Goal: Communication & Community: Ask a question

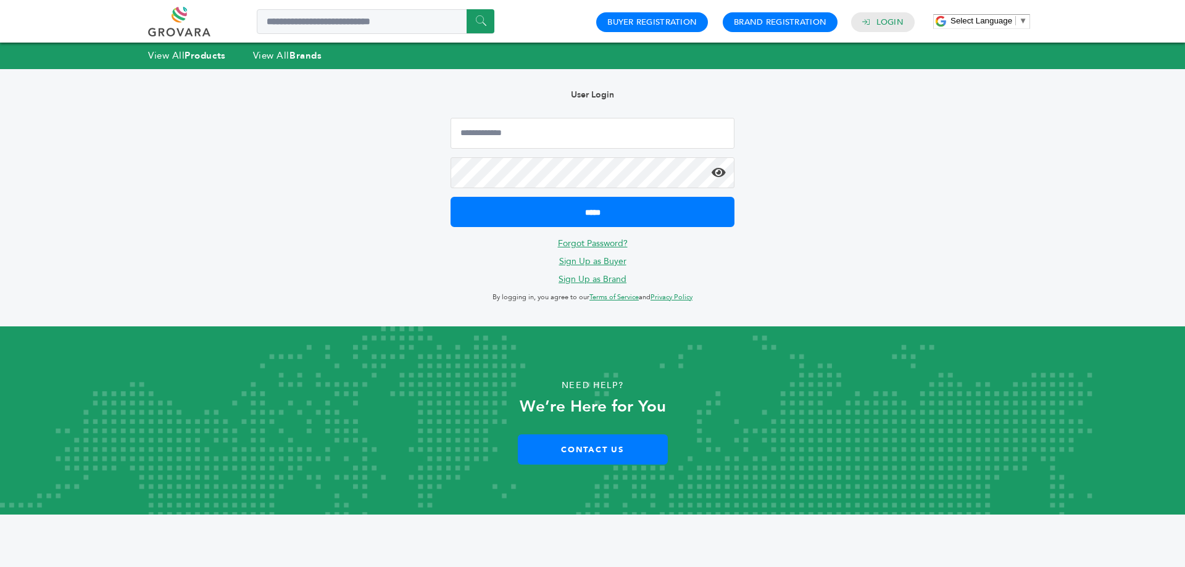
type input "**********"
click at [721, 173] on icon at bounding box center [719, 173] width 14 height 12
drag, startPoint x: 581, startPoint y: 136, endPoint x: 349, endPoint y: 104, distance: 234.8
click at [444, 133] on div "**********" at bounding box center [592, 197] width 321 height 257
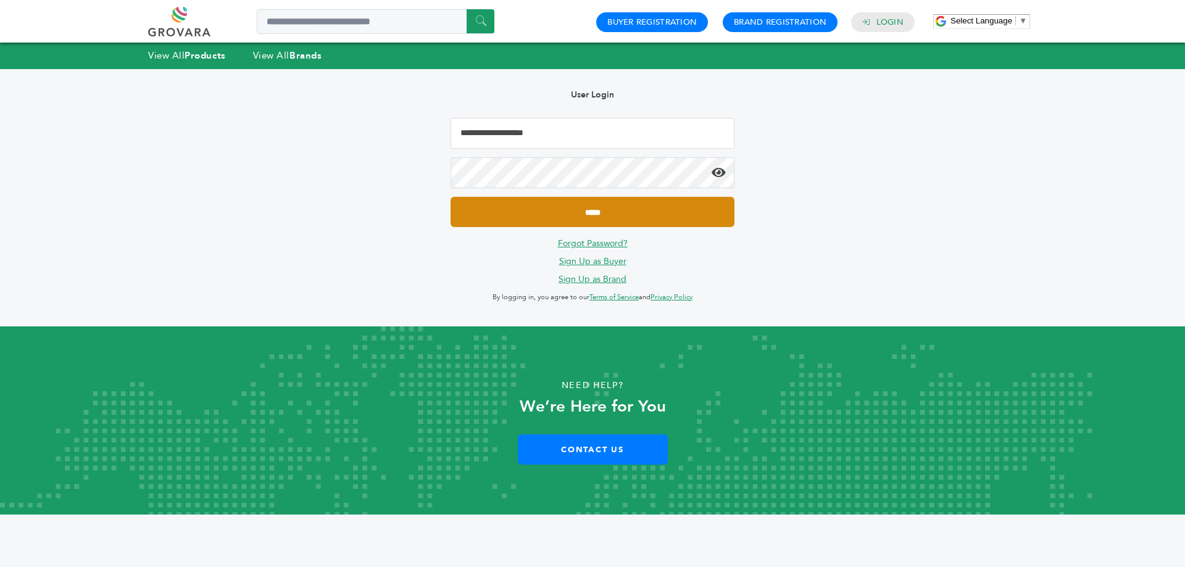
click at [647, 207] on input "*****" at bounding box center [593, 212] width 284 height 30
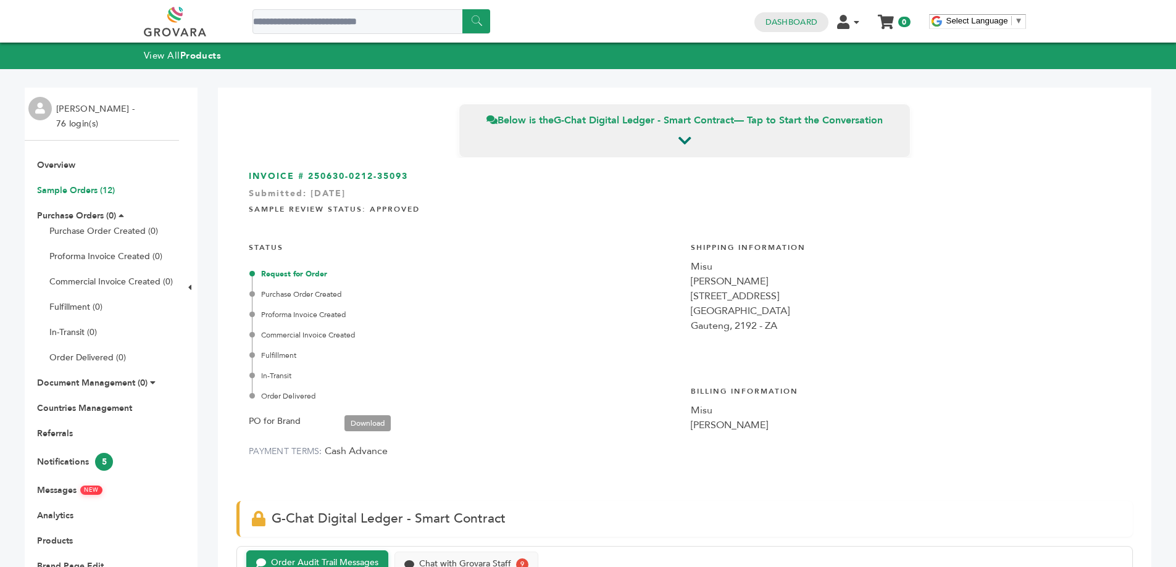
click at [94, 193] on link "Sample Orders (12)" at bounding box center [76, 191] width 78 height 12
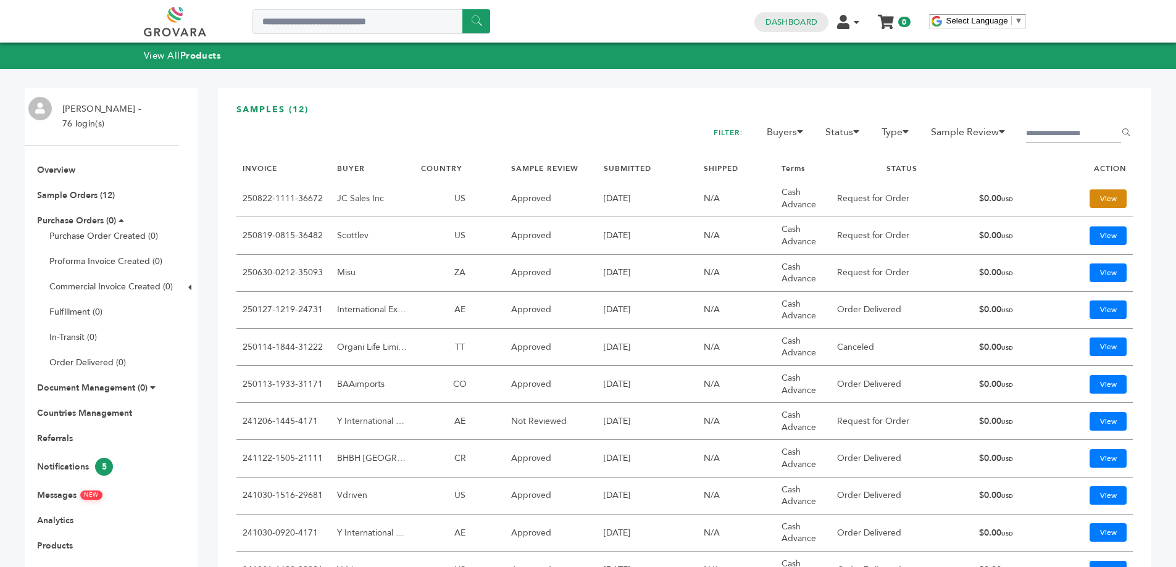
click at [1096, 204] on link "View" at bounding box center [1107, 198] width 37 height 19
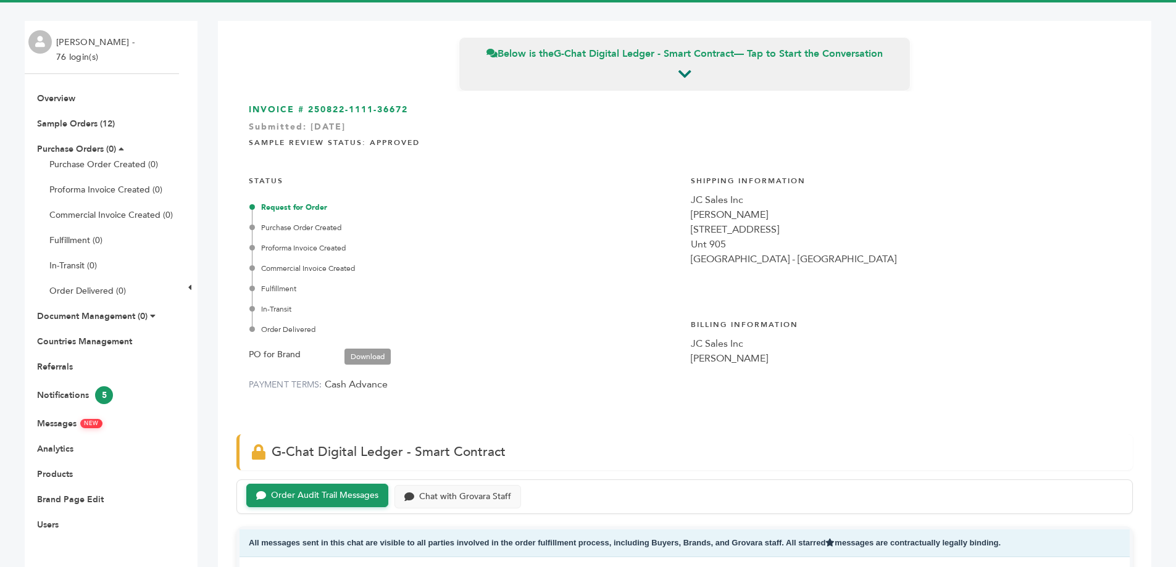
scroll to position [185, 0]
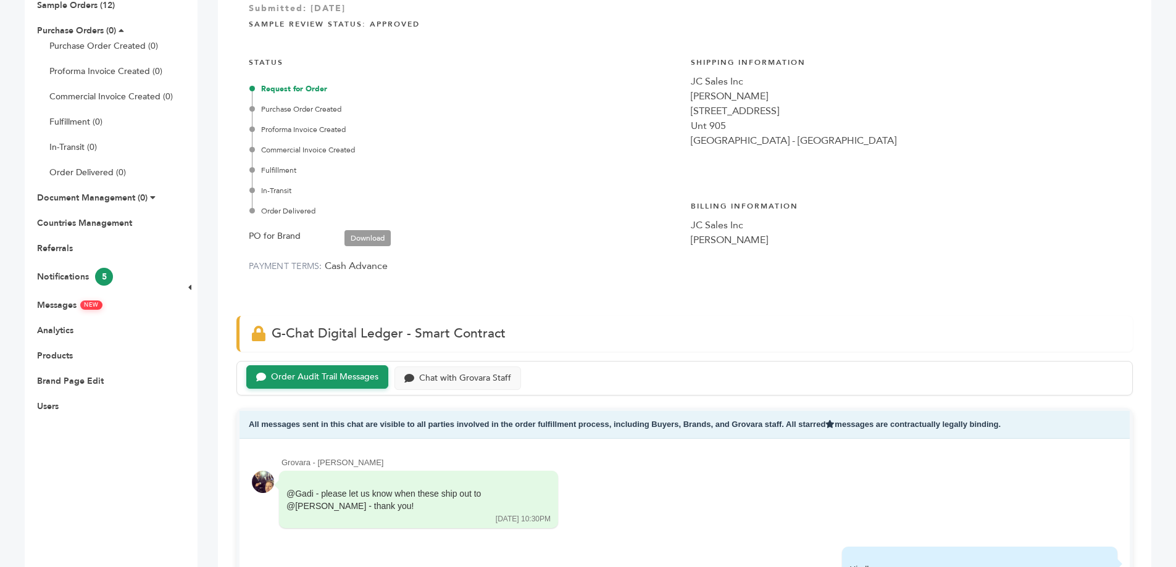
click at [378, 236] on link "Download" at bounding box center [367, 238] width 46 height 16
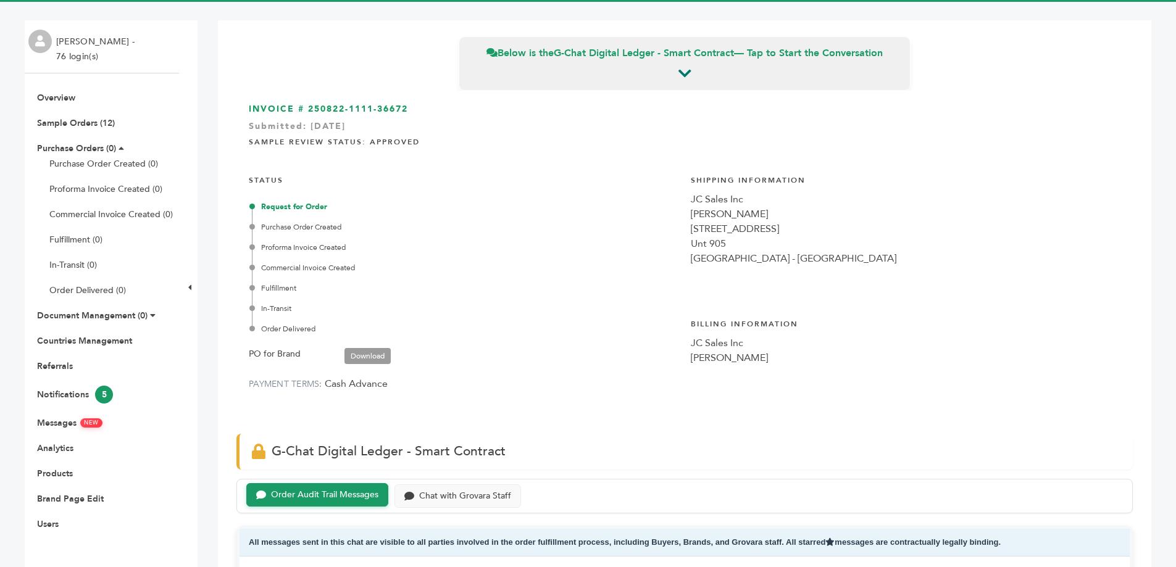
scroll to position [0, 0]
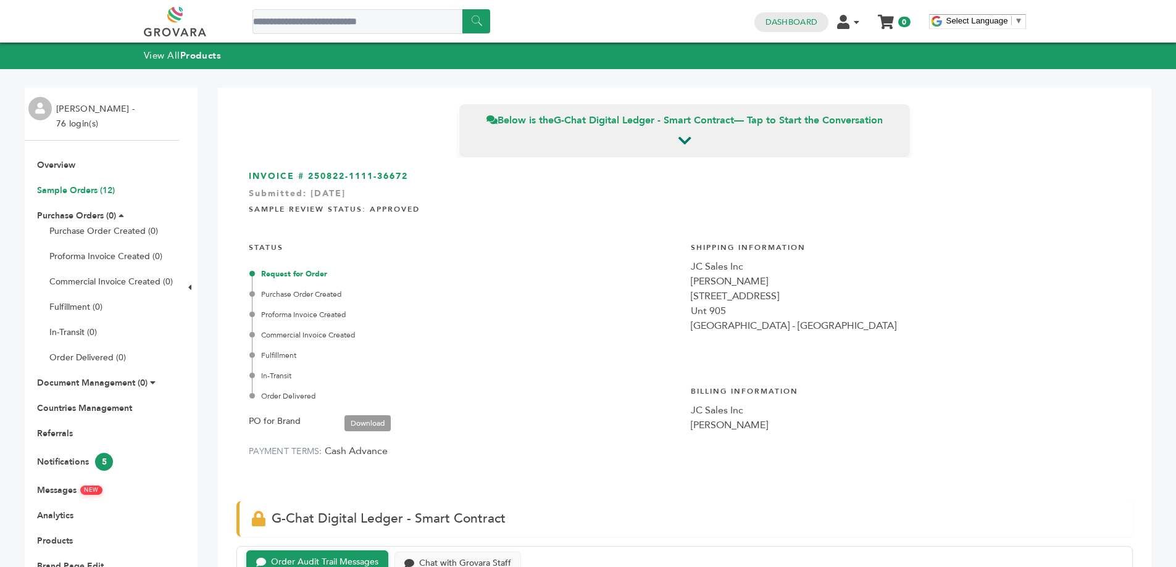
click at [80, 194] on link "Sample Orders (12)" at bounding box center [76, 191] width 78 height 12
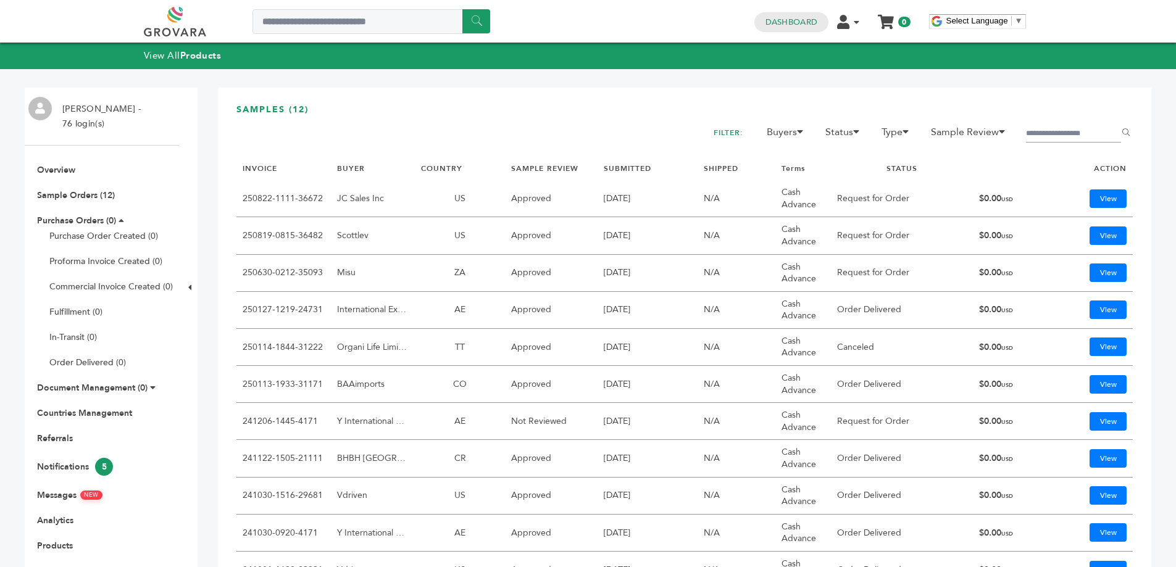
click at [268, 233] on link "250819-0815-36482" at bounding box center [283, 236] width 80 height 12
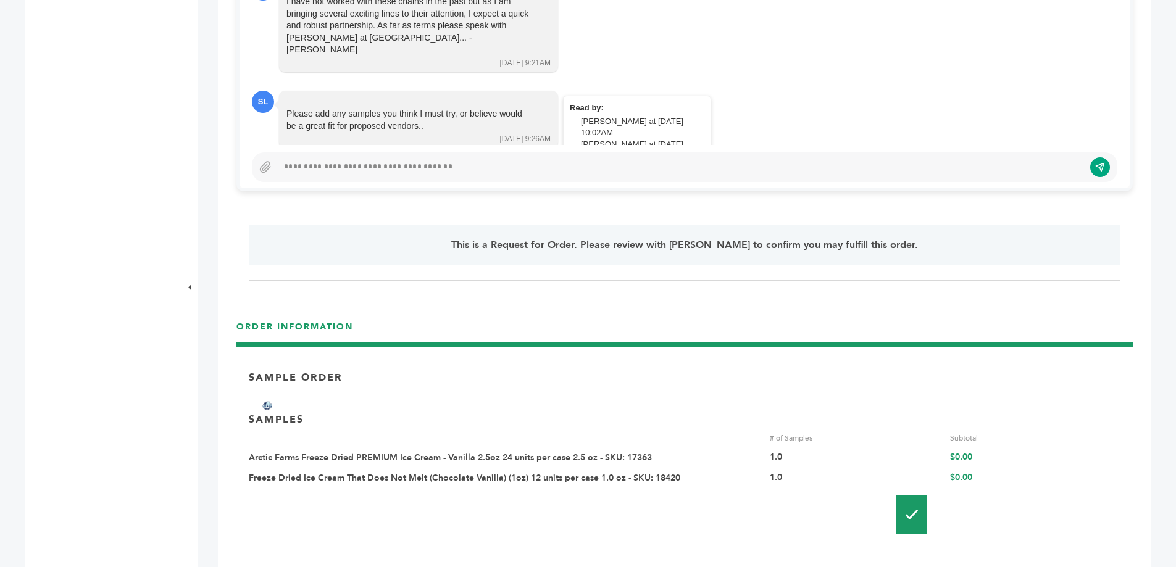
scroll to position [273, 0]
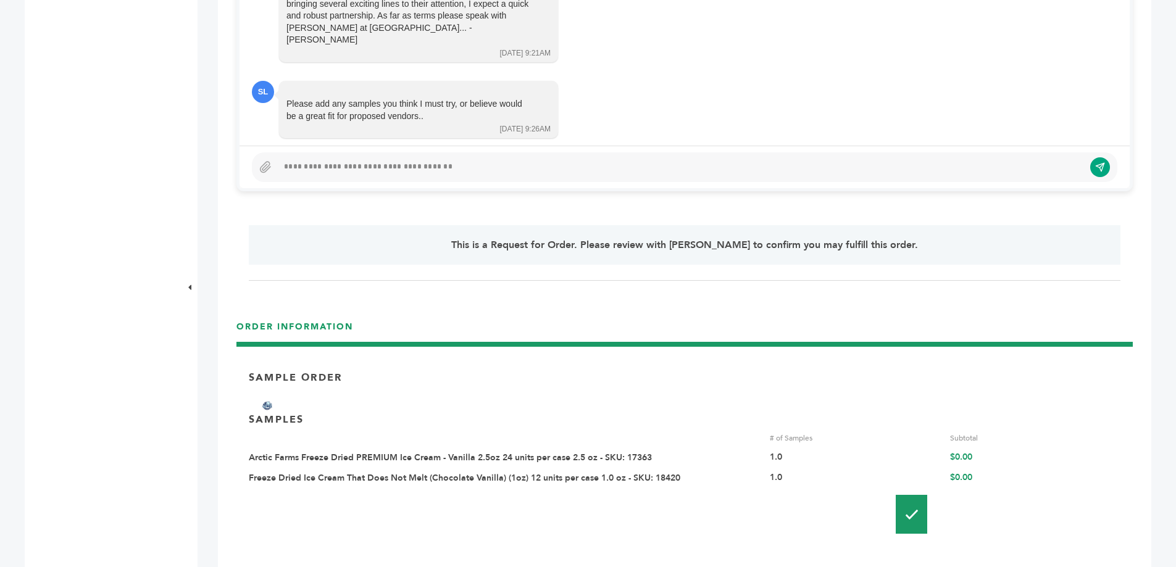
click at [426, 173] on div at bounding box center [681, 167] width 806 height 15
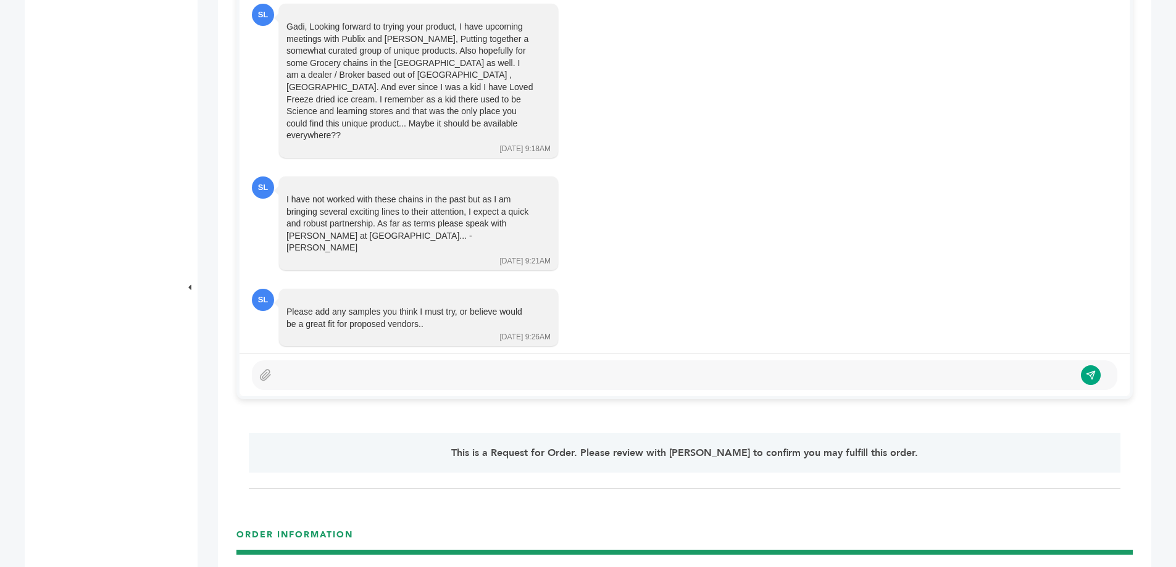
scroll to position [555, 0]
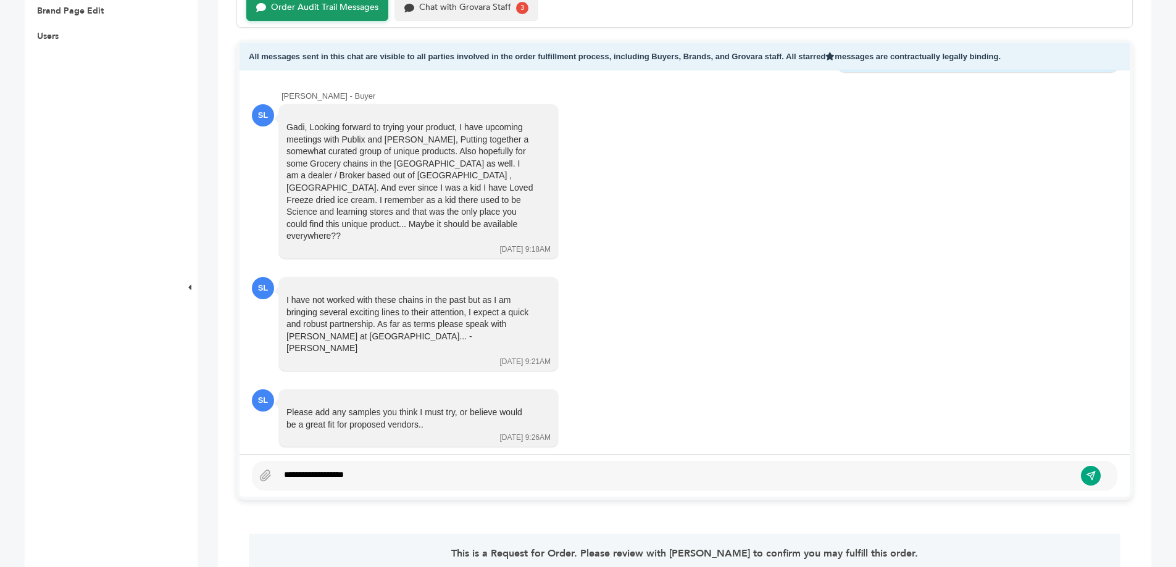
click at [470, 16] on div "Chat with Grovara Staff 3" at bounding box center [466, 8] width 144 height 26
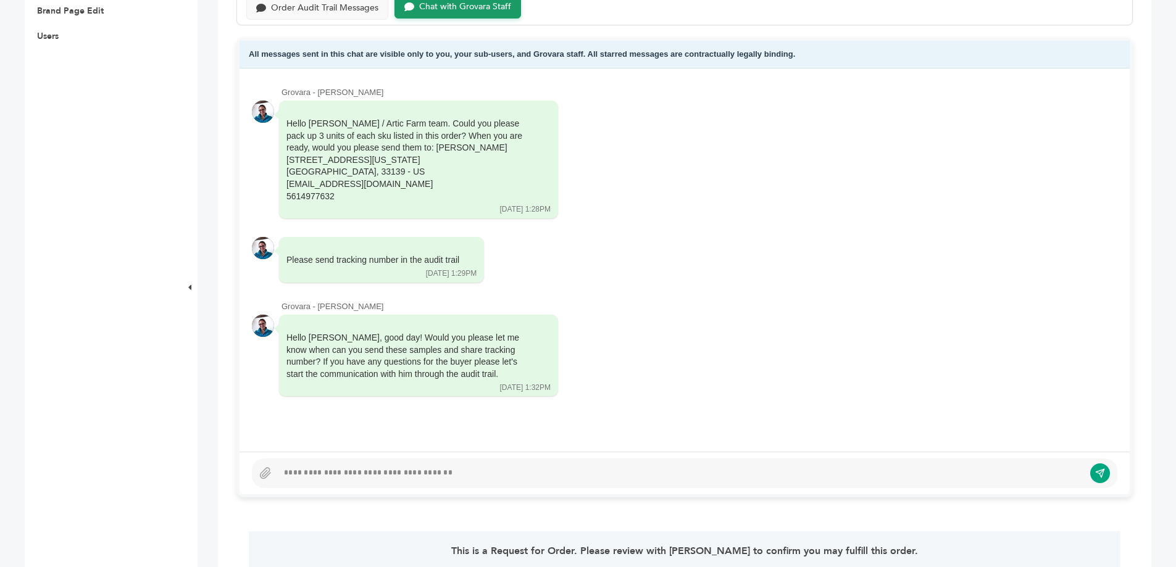
click at [415, 477] on div at bounding box center [681, 473] width 806 height 15
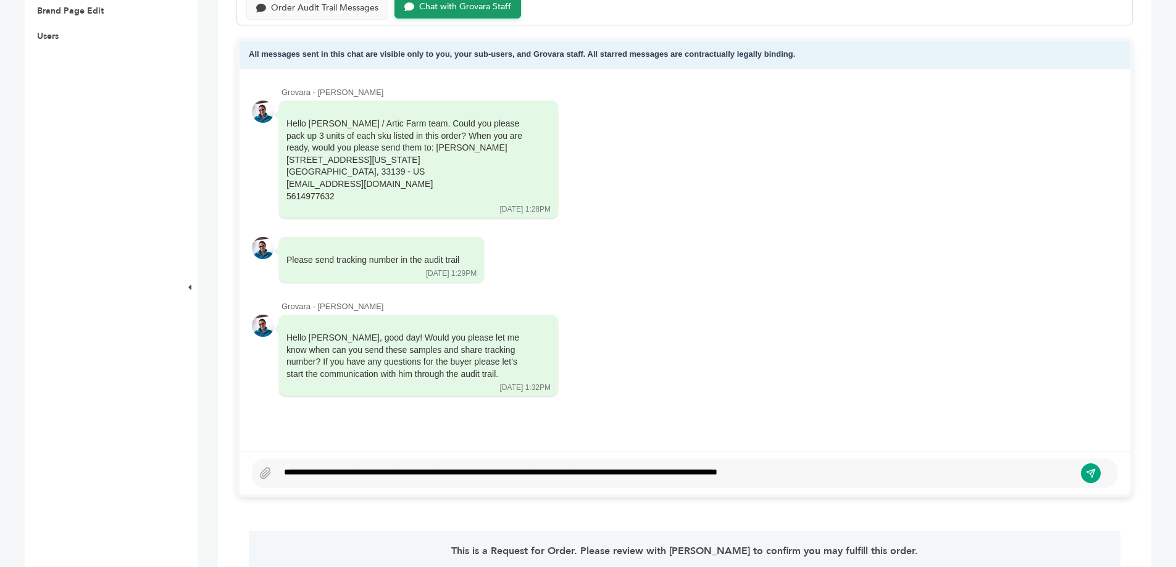
click at [871, 465] on div "**********" at bounding box center [684, 474] width 865 height 30
drag, startPoint x: 1092, startPoint y: 473, endPoint x: 644, endPoint y: 60, distance: 609.3
click at [1092, 473] on icon "submit" at bounding box center [1091, 473] width 10 height 10
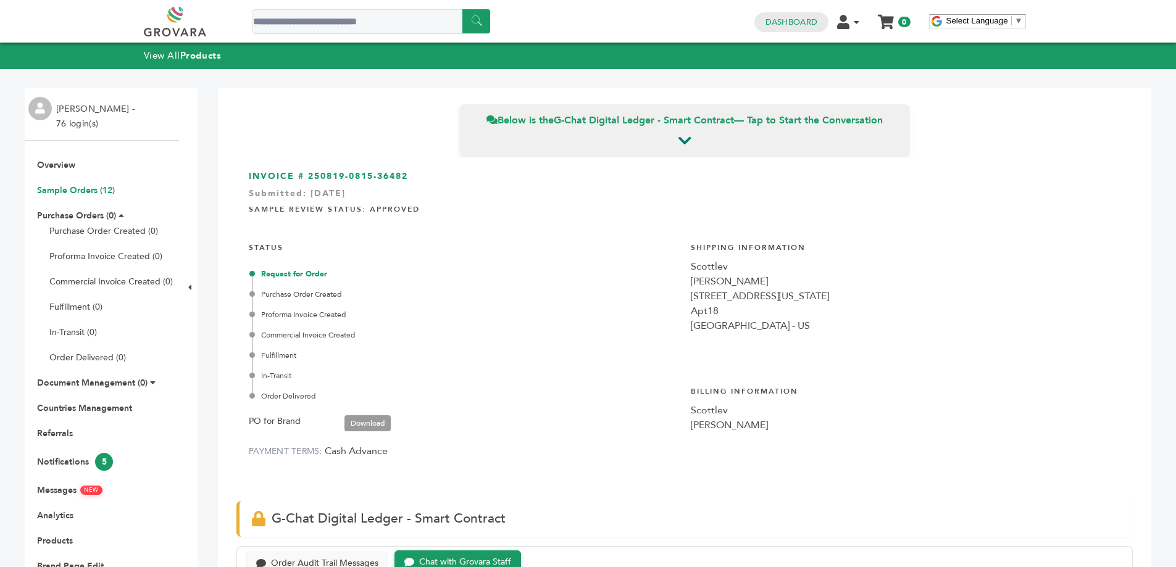
click at [82, 192] on link "Sample Orders (12)" at bounding box center [76, 191] width 78 height 12
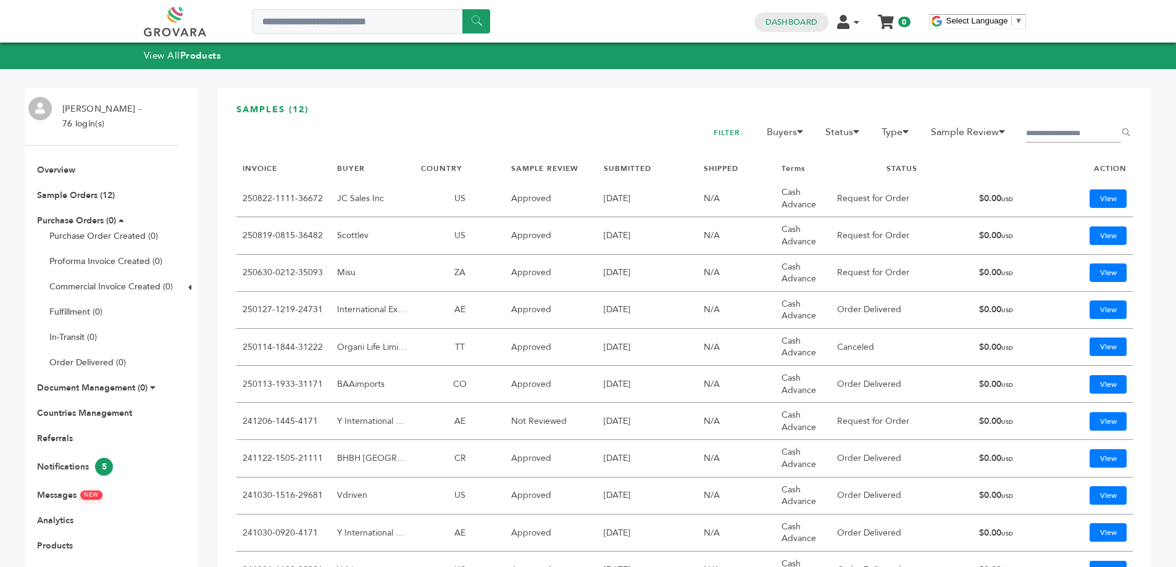
click at [283, 273] on link "250630-0212-35093" at bounding box center [283, 273] width 80 height 12
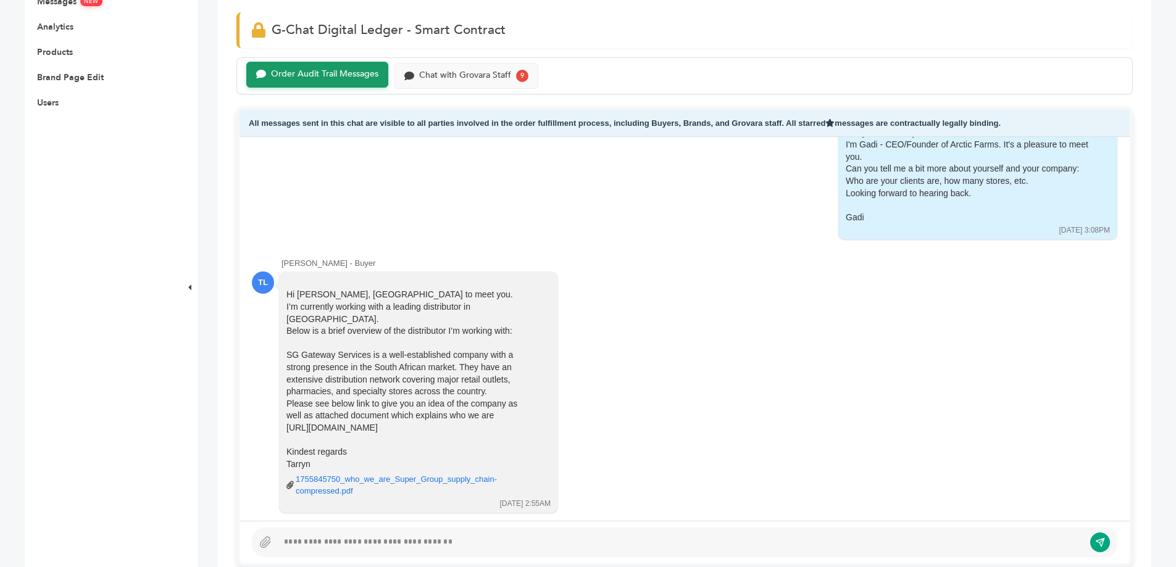
scroll to position [679, 0]
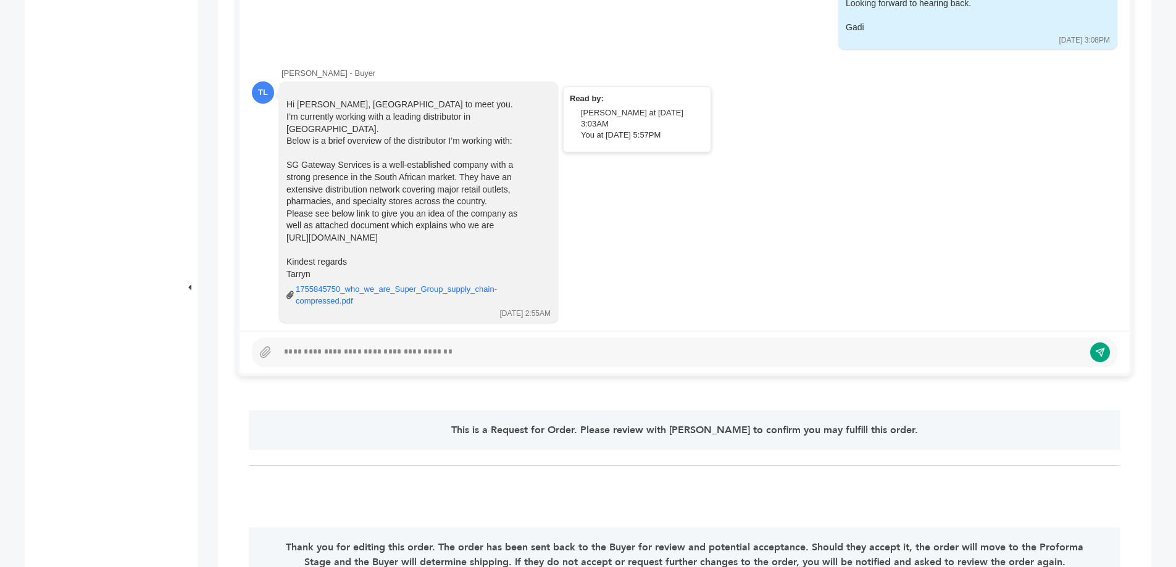
click at [398, 284] on link "1755845750_who_we_are_Super_Group_supply_chain-compressed.pdf" at bounding box center [415, 295] width 238 height 22
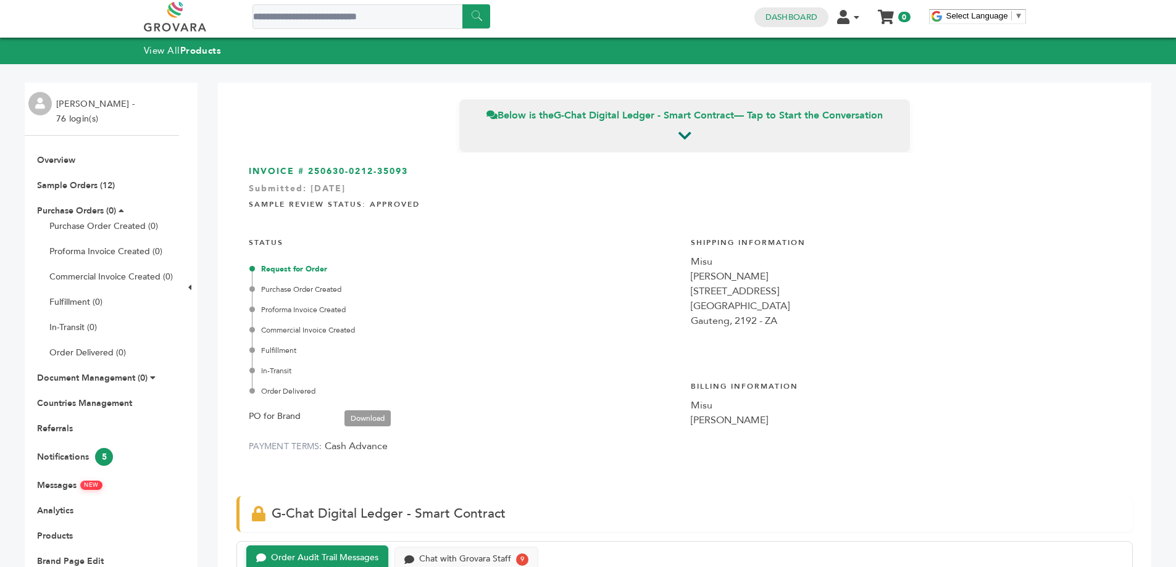
scroll to position [0, 0]
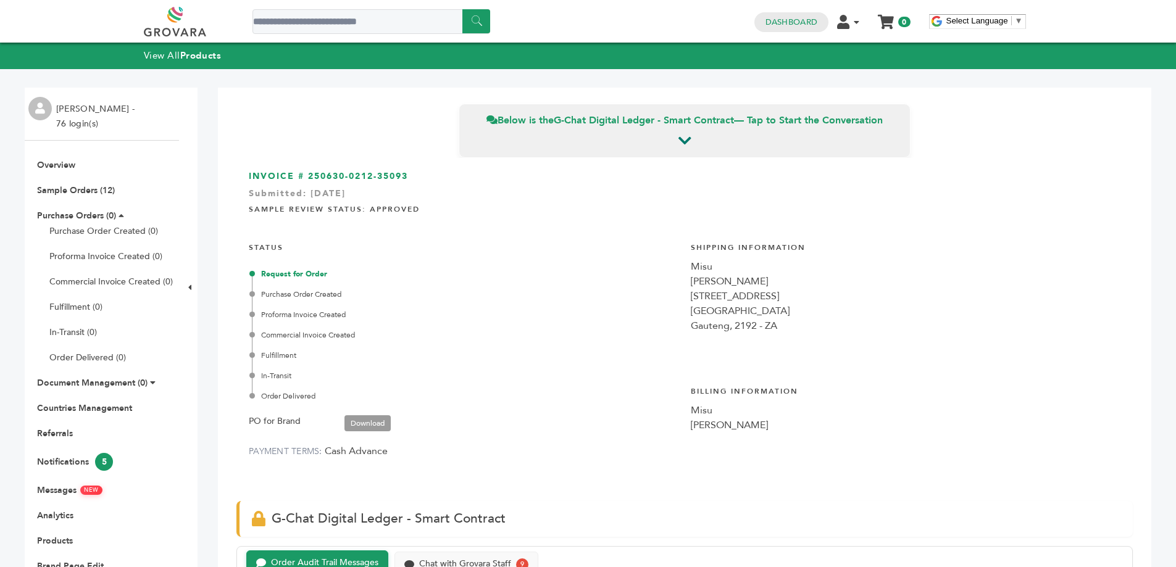
click at [363, 428] on link "Download" at bounding box center [367, 423] width 46 height 16
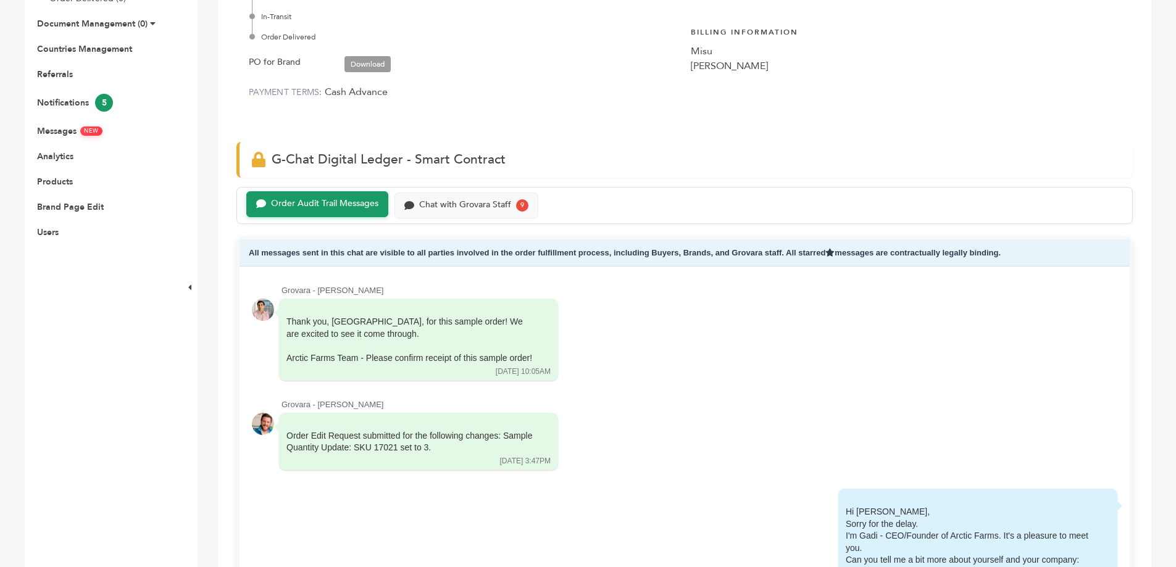
scroll to position [370, 0]
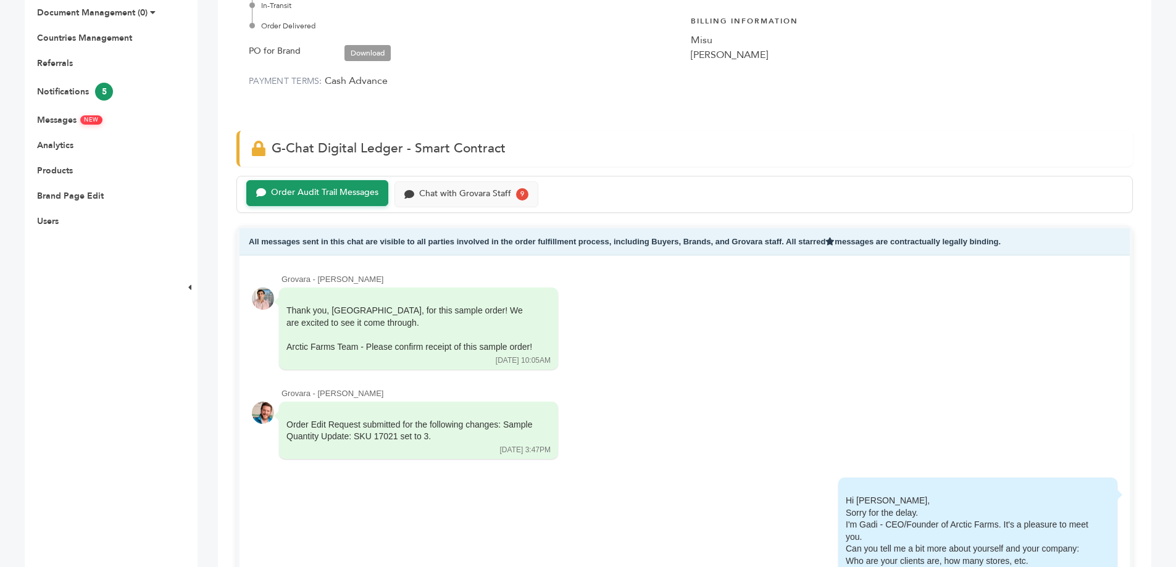
click at [477, 176] on div "Order Audit Trail Messages Chat with Grovara Staff 9" at bounding box center [684, 194] width 896 height 37
click at [485, 196] on div "Chat with Grovara Staff" at bounding box center [465, 193] width 92 height 10
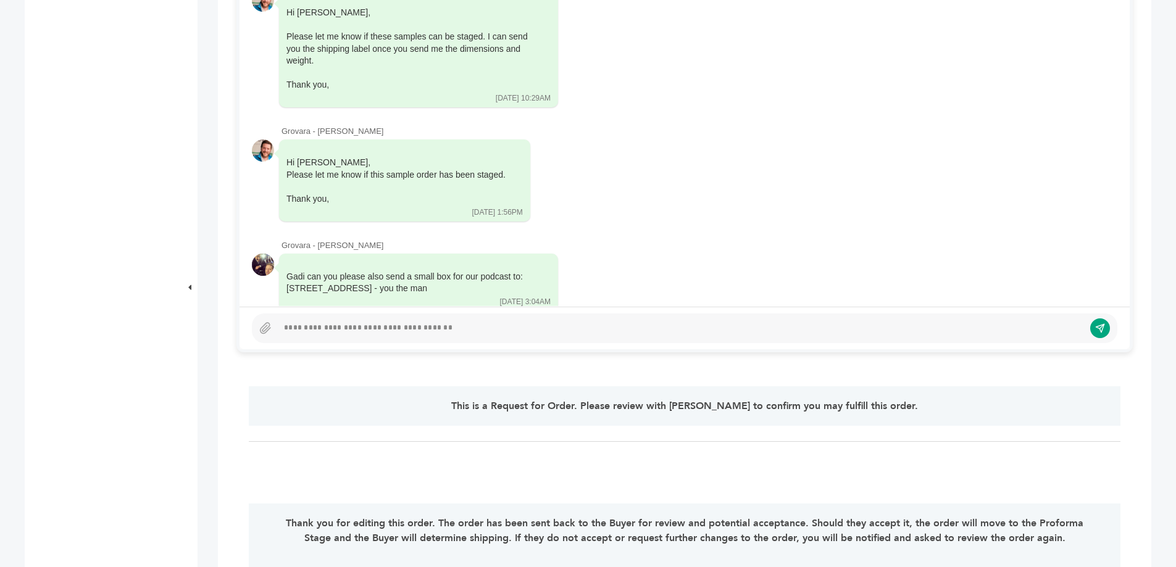
scroll to position [679, 0]
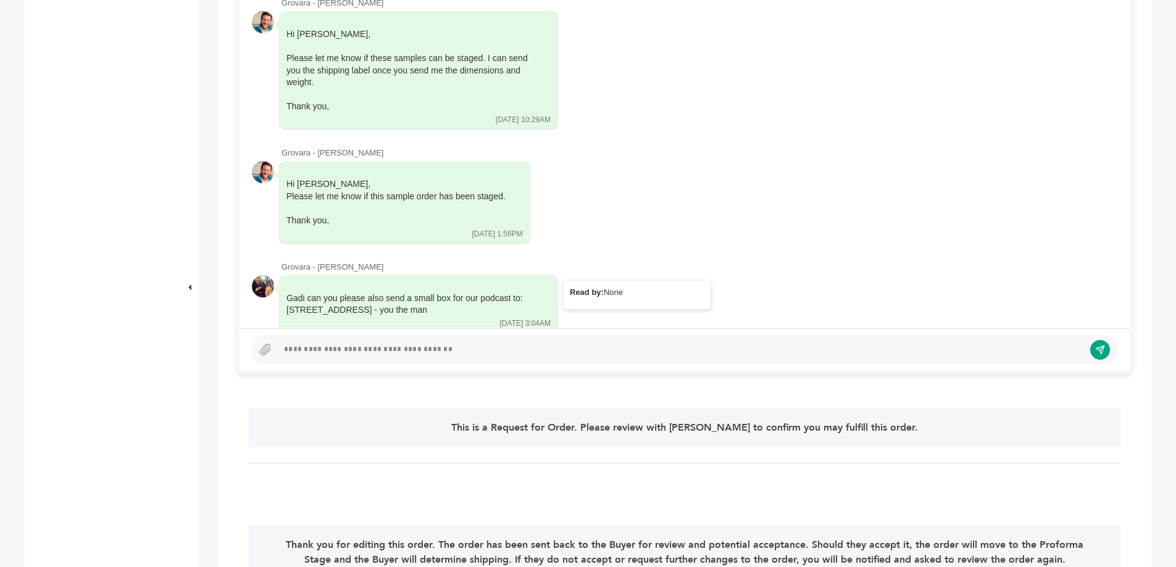
drag, startPoint x: 414, startPoint y: 287, endPoint x: 281, endPoint y: 284, distance: 132.7
click at [281, 284] on div "Gadi can you please also send a small box for our podcast to: [STREET_ADDRESS] …" at bounding box center [418, 303] width 279 height 57
click at [427, 296] on div "Gadi can you please also send a small box for our podcast to: [STREET_ADDRESS] …" at bounding box center [418, 303] width 279 height 57
drag, startPoint x: 415, startPoint y: 286, endPoint x: 272, endPoint y: 283, distance: 143.2
click at [272, 283] on div "Gadi can you please also send a small box for our podcast to: [STREET_ADDRESS] …" at bounding box center [684, 304] width 865 height 59
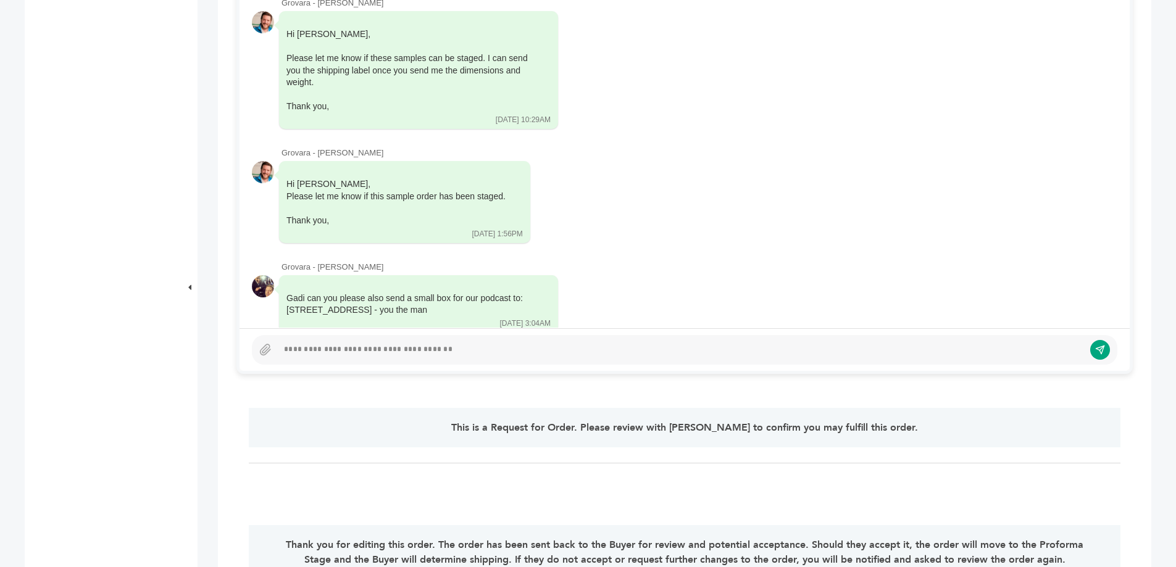
copy div "[STREET_ADDRESS]"
drag, startPoint x: 376, startPoint y: 244, endPoint x: 317, endPoint y: 246, distance: 58.7
click at [317, 262] on div "Grovara - [PERSON_NAME]" at bounding box center [699, 267] width 836 height 11
copy div "[PERSON_NAME]"
